Goal: Find specific fact: Find specific fact

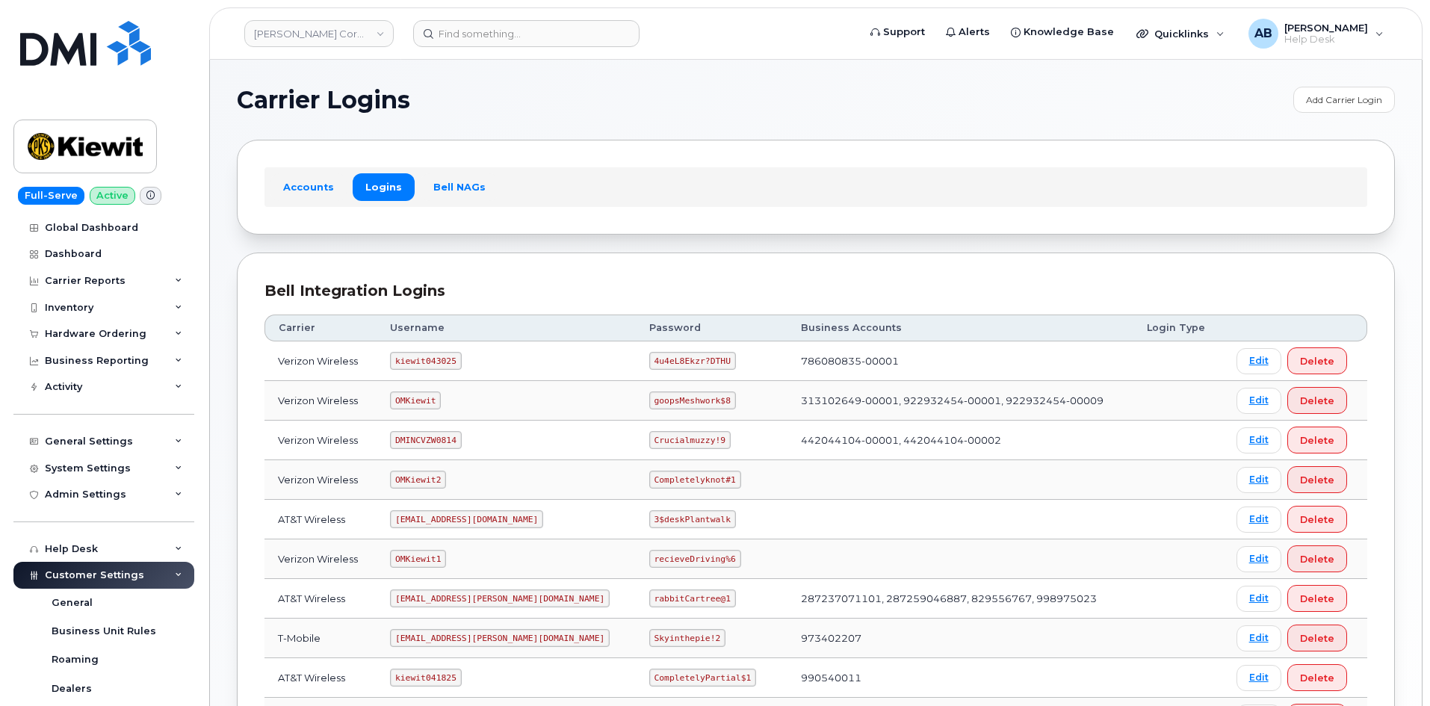
click at [430, 353] on code "kiewit043025" at bounding box center [425, 361] width 71 height 18
copy code "kiewit043025"
click at [637, 343] on td "4u4eL8Ekzr?DTHU" at bounding box center [712, 361] width 152 height 40
click at [649, 359] on code "4u4eL8Ekzr?DTHU" at bounding box center [692, 361] width 87 height 18
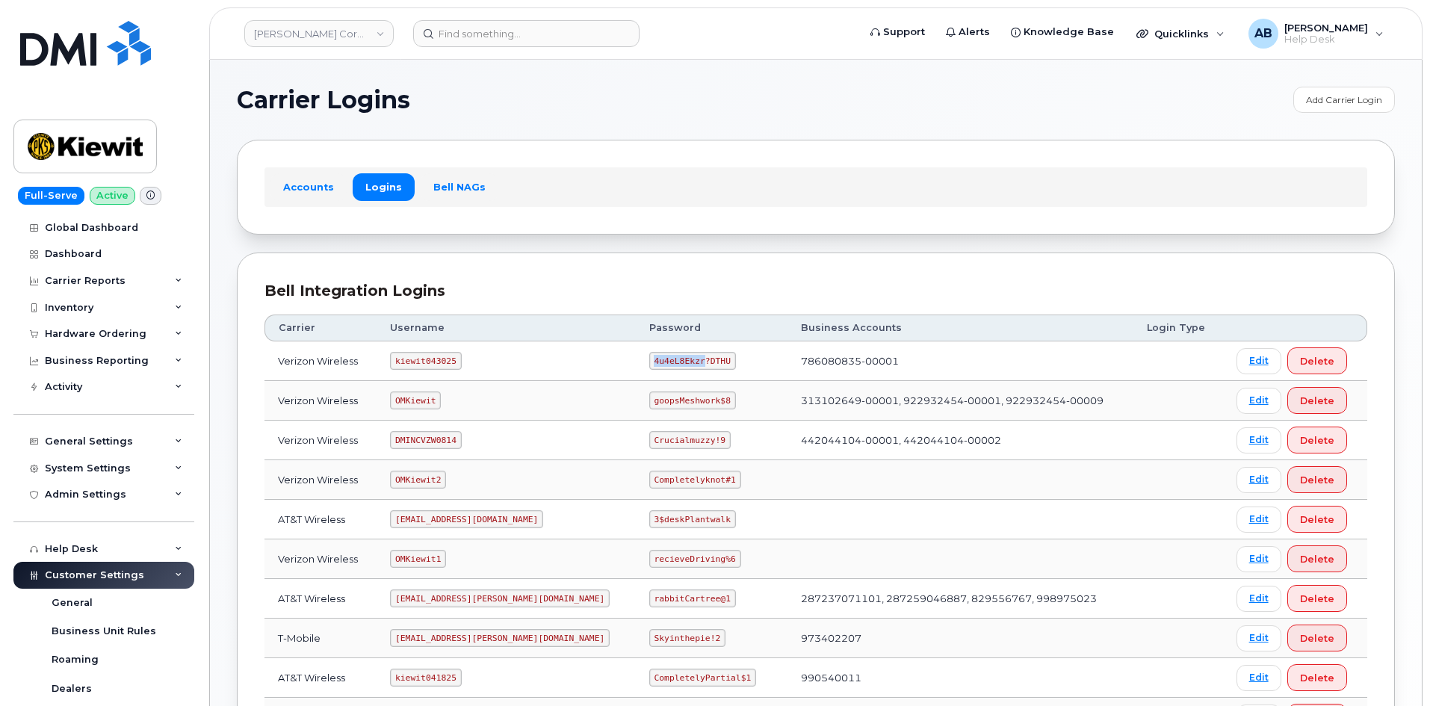
click at [649, 359] on code "4u4eL8Ekzr?DTHU" at bounding box center [692, 361] width 87 height 18
copy code "4u4eL8Ekzr?DTHU"
